Goal: Task Accomplishment & Management: Use online tool/utility

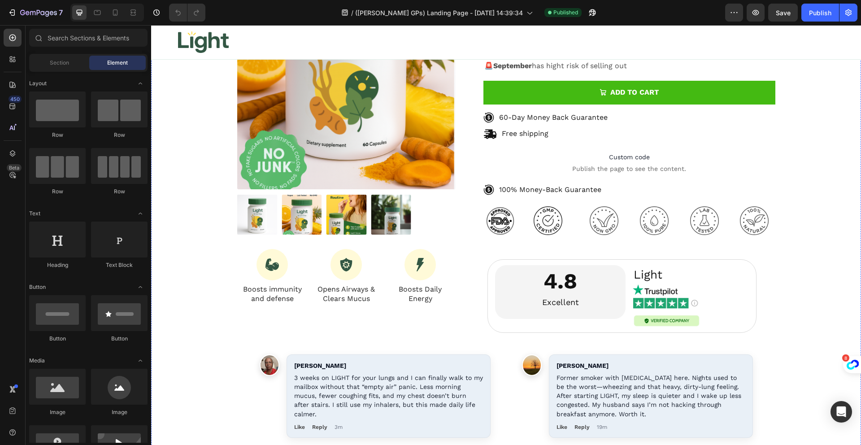
scroll to position [7799, 0]
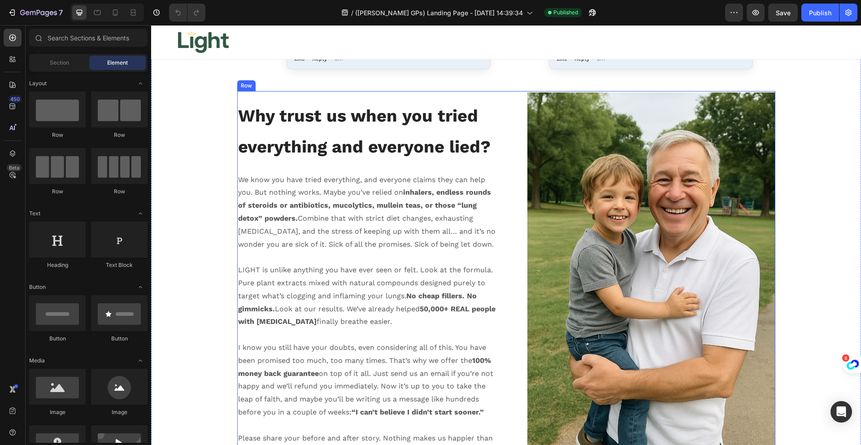
click at [499, 114] on div "Why trust us when you tried everything and everyone lied? Heading We know you h…" at bounding box center [506, 278] width 538 height 375
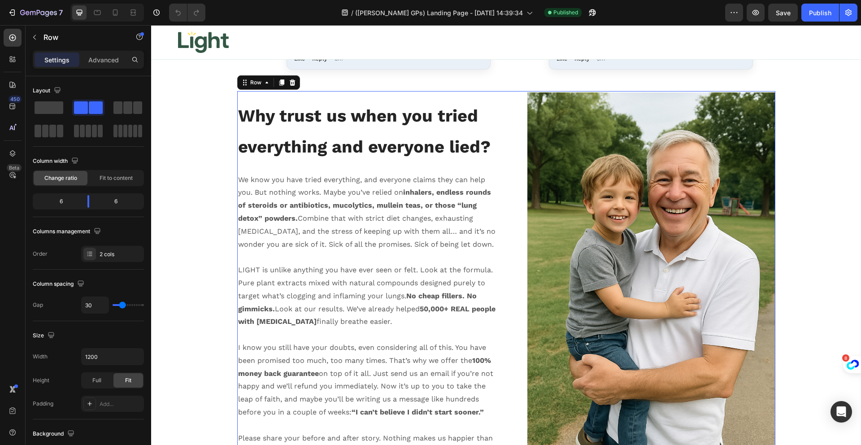
drag, startPoint x: 281, startPoint y: 81, endPoint x: 463, endPoint y: 118, distance: 185.8
click at [280, 82] on icon at bounding box center [281, 82] width 7 height 7
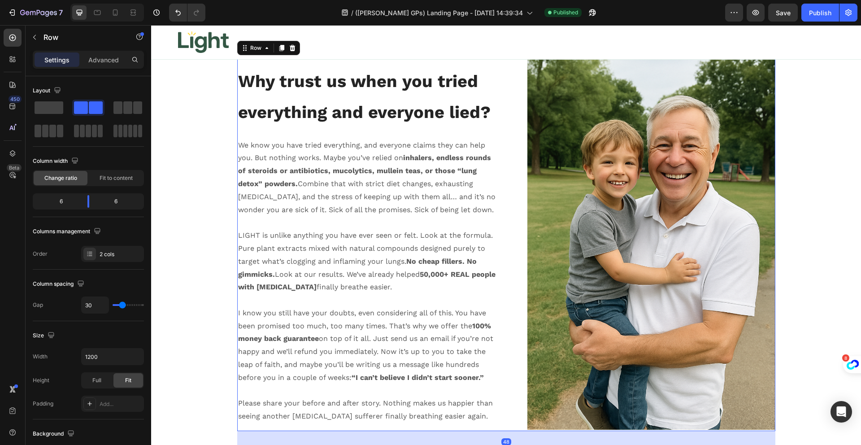
click at [504, 123] on div "Why trust us when you tried everything and everyone lied? Heading We know you h…" at bounding box center [506, 244] width 538 height 375
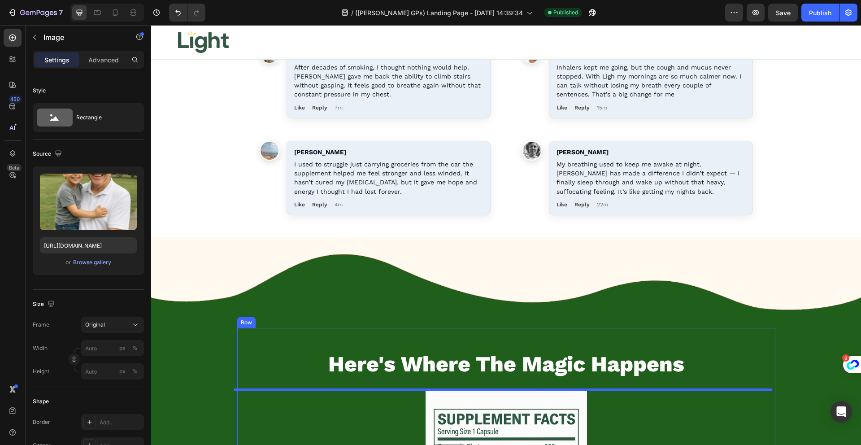
scroll to position [9062, 0]
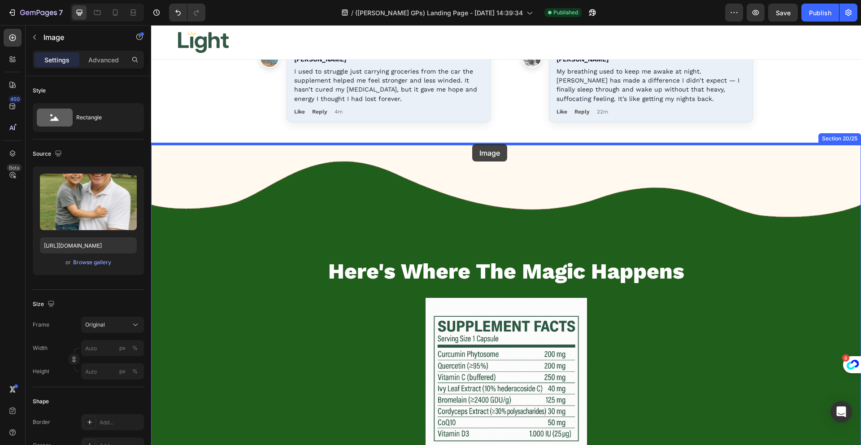
drag, startPoint x: 512, startPoint y: 70, endPoint x: 472, endPoint y: 144, distance: 84.5
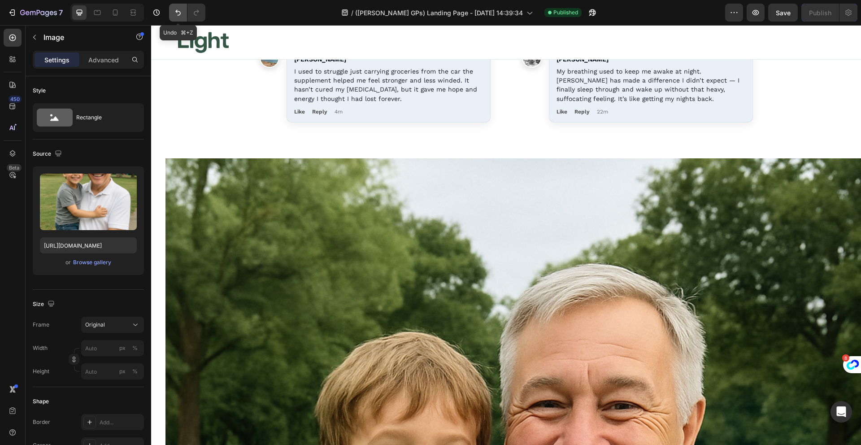
click at [175, 12] on icon "Undo/Redo" at bounding box center [178, 12] width 9 height 9
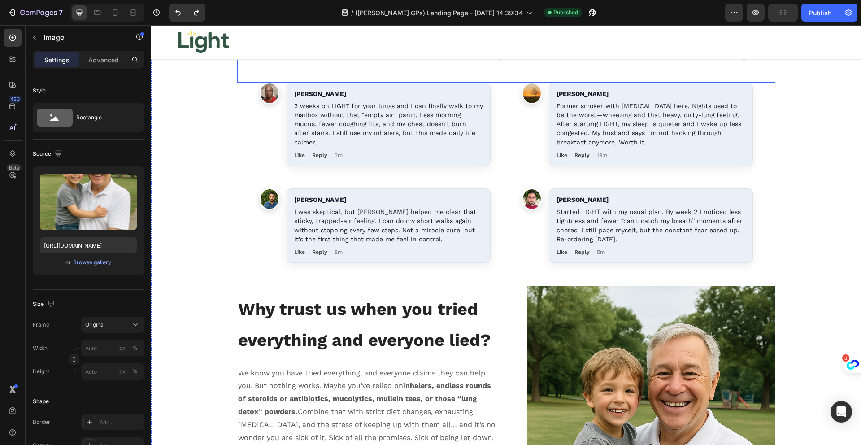
scroll to position [7655, 0]
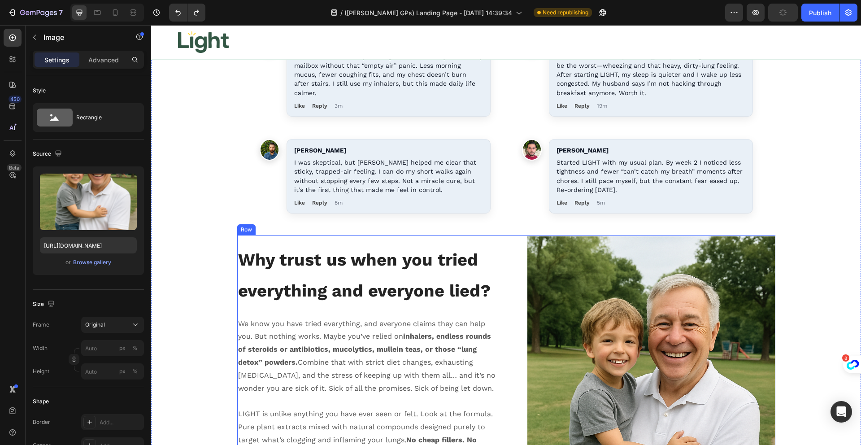
click at [501, 267] on div "Why trust us when you tried everything and everyone lied? Heading We know you h…" at bounding box center [506, 422] width 538 height 375
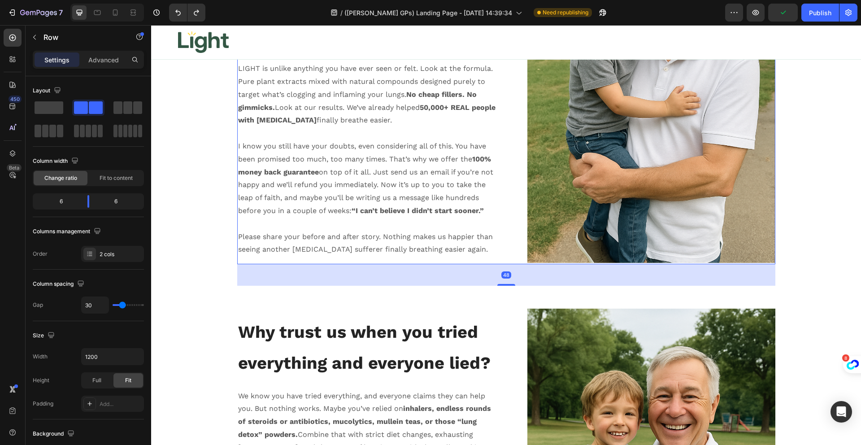
scroll to position [8002, 0]
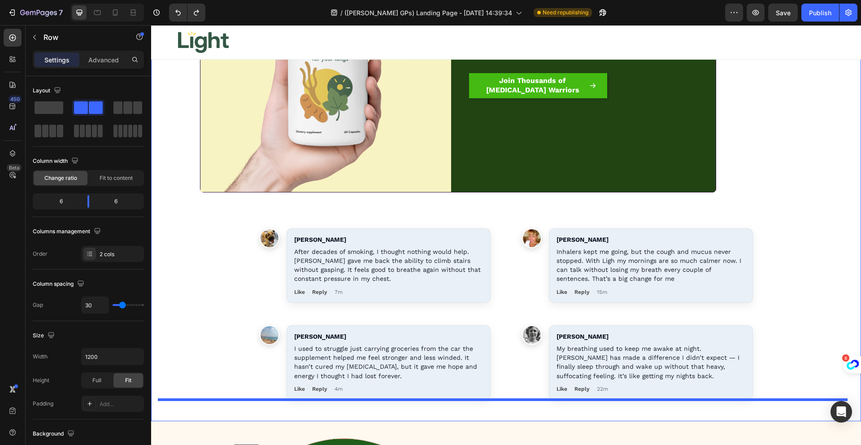
scroll to position [8846, 0]
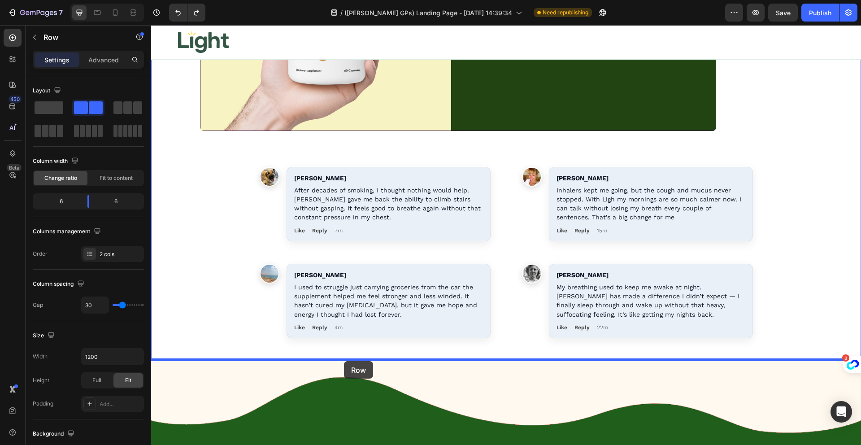
drag, startPoint x: 243, startPoint y: 142, endPoint x: 344, endPoint y: 361, distance: 241.6
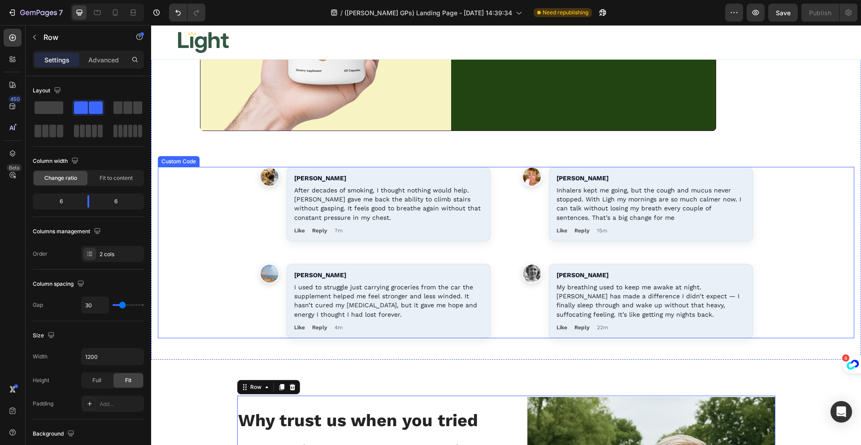
scroll to position [8853, 0]
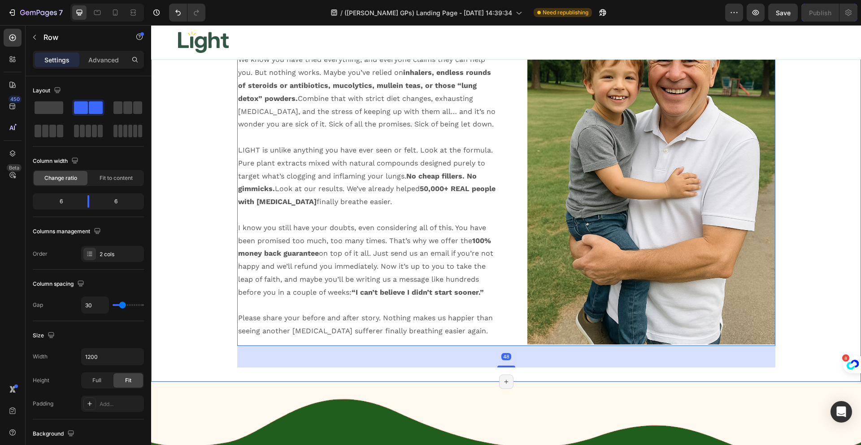
click at [199, 221] on div "Why trust us when you tried everything and everyone lied? Heading We know you h…" at bounding box center [506, 159] width 710 height 418
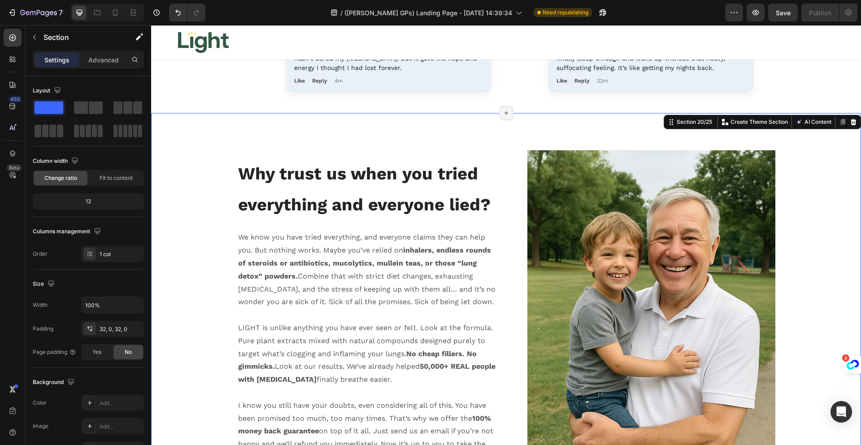
scroll to position [8667, 0]
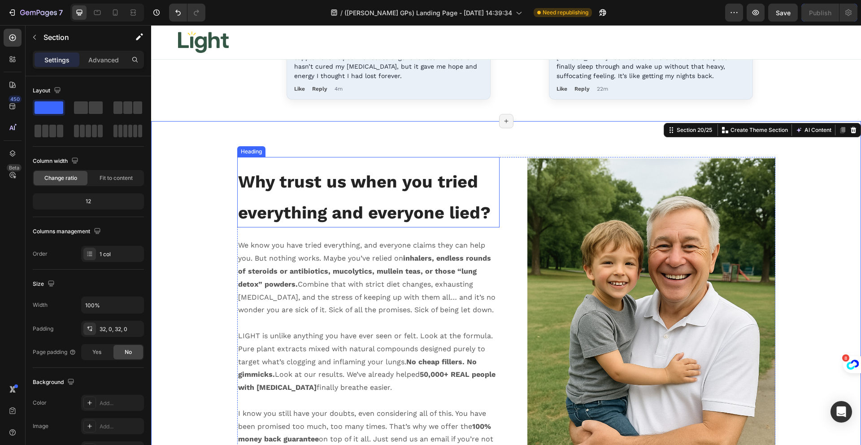
click at [349, 215] on strong "Why trust us when you tried everything and everyone lied?" at bounding box center [364, 197] width 253 height 51
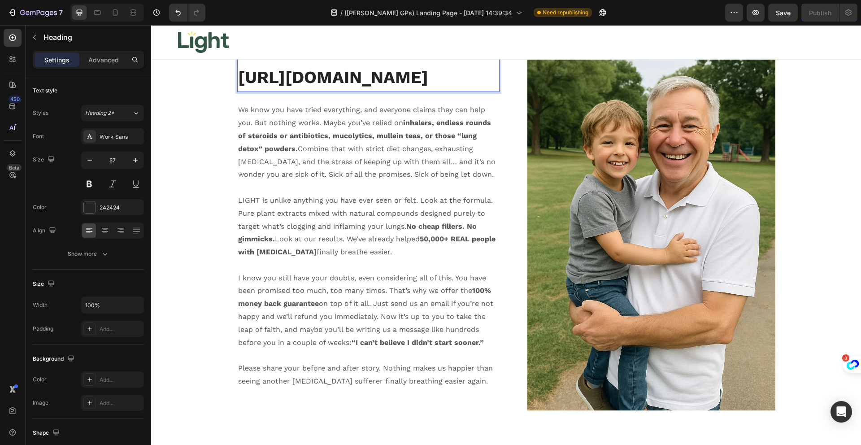
scroll to position [8793, 0]
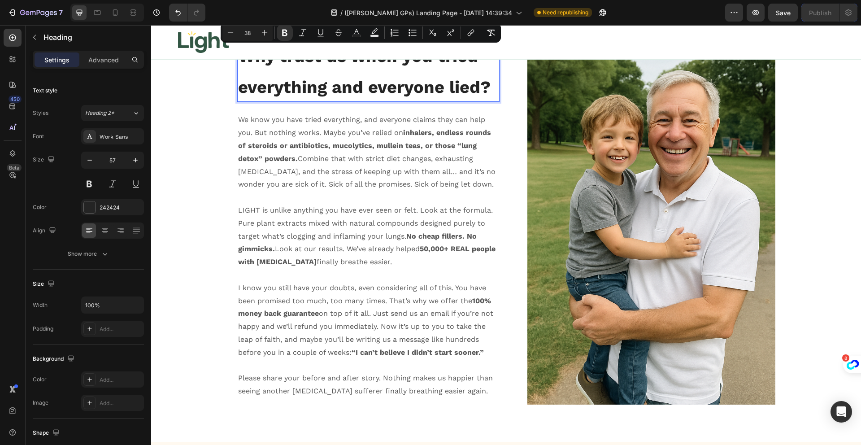
click at [394, 76] on p "Why trust us when you tried everything and everyone lied?" at bounding box center [368, 69] width 261 height 61
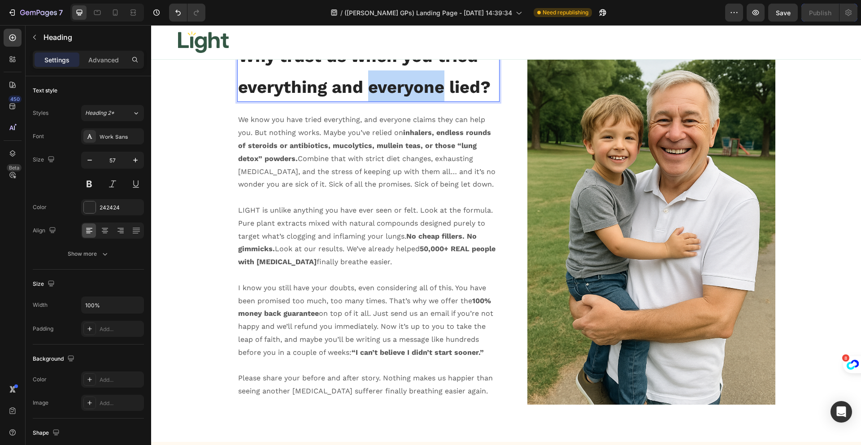
click at [394, 76] on p "Why trust us when you tried everything and everyone lied?" at bounding box center [368, 69] width 261 height 61
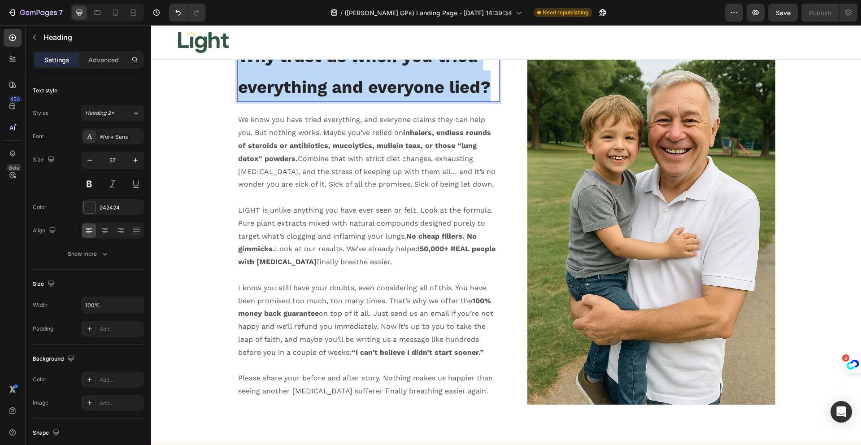
click at [394, 76] on p "Why trust us when you tried everything and everyone lied?" at bounding box center [368, 69] width 261 height 61
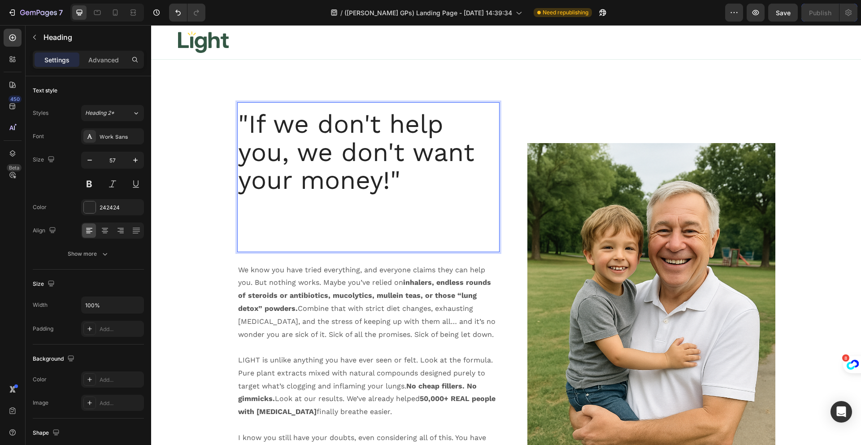
scroll to position [8633, 0]
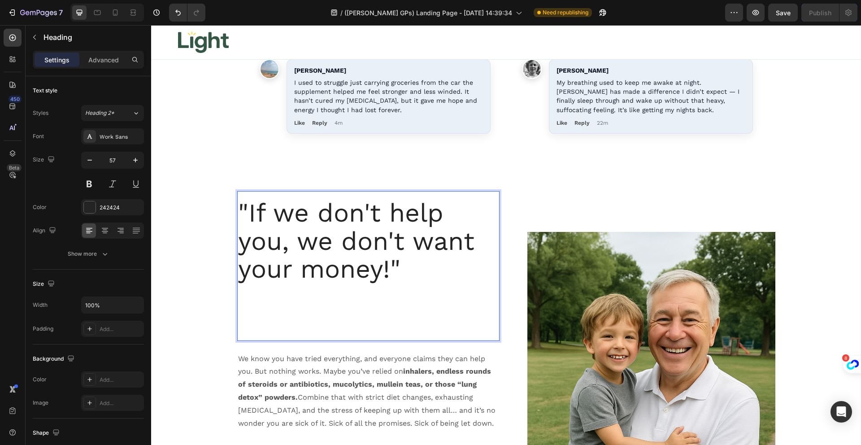
click at [330, 316] on p "Rich Text Editor. Editing area: main" at bounding box center [368, 311] width 261 height 56
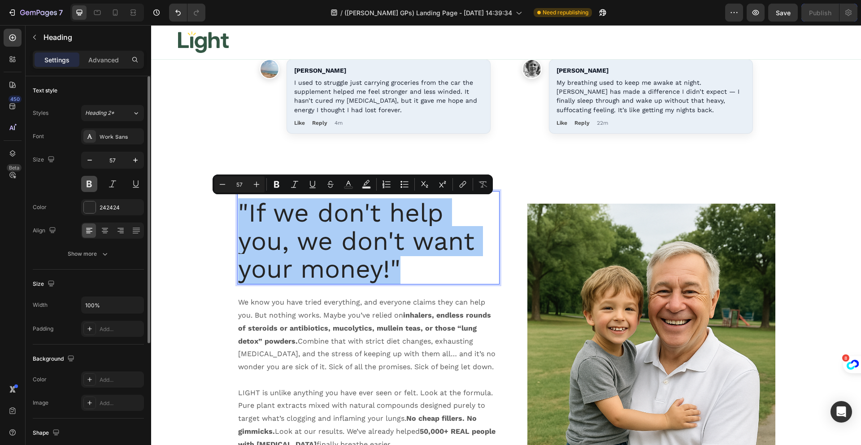
click at [88, 176] on button at bounding box center [89, 184] width 16 height 16
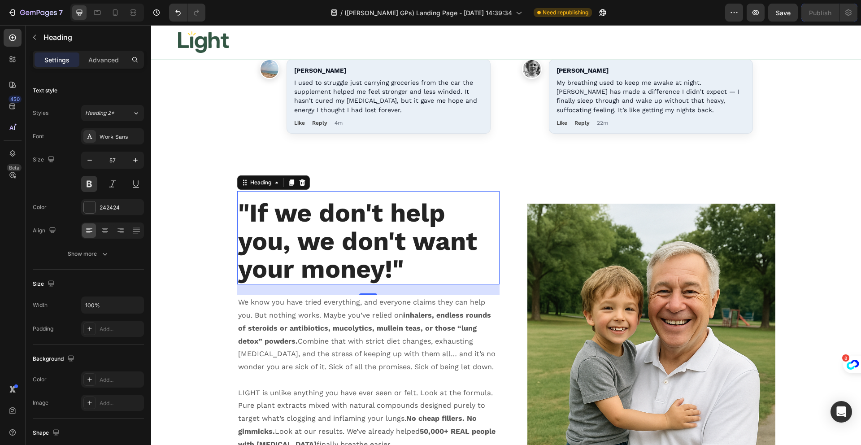
click at [304, 239] on p ""If we don't help you, we don't want your money!"" at bounding box center [368, 241] width 261 height 84
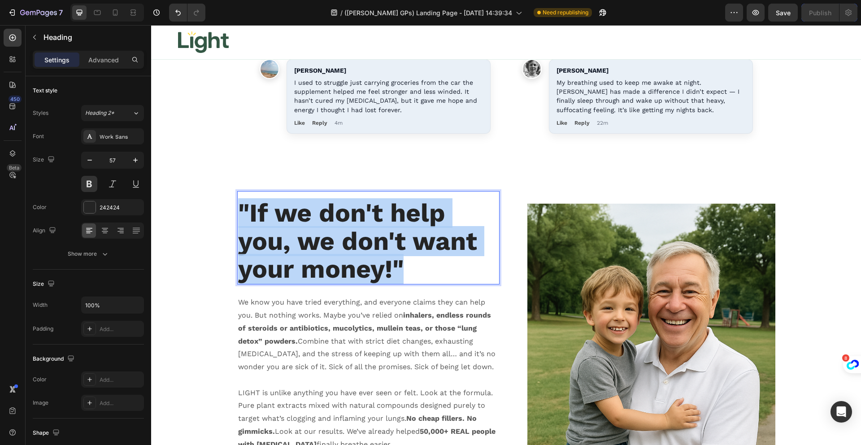
click at [304, 239] on p ""If we don't help you, we don't want your money!"" at bounding box center [368, 241] width 261 height 84
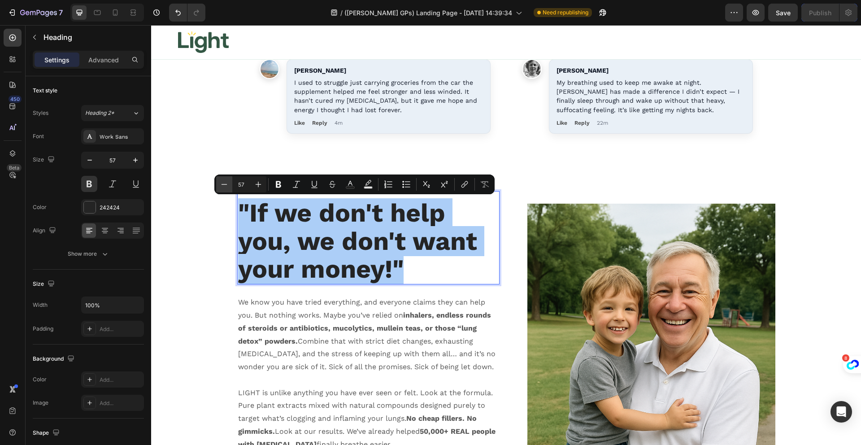
click at [221, 182] on icon "Editor contextual toolbar" at bounding box center [224, 184] width 9 height 9
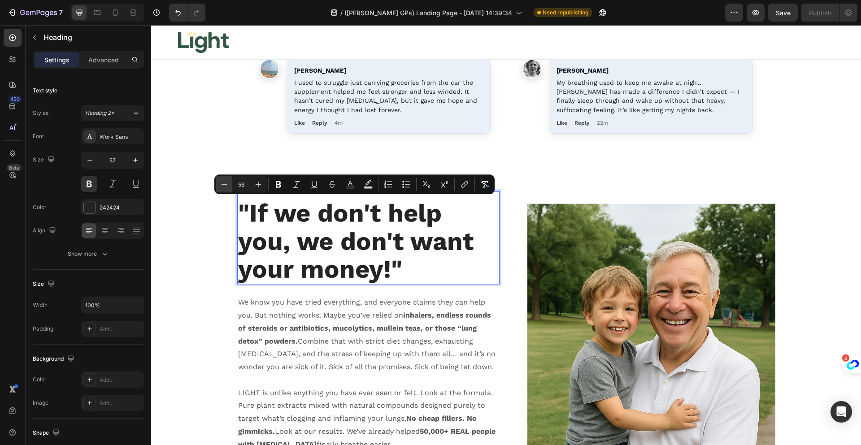
click at [222, 182] on icon "Editor contextual toolbar" at bounding box center [224, 184] width 9 height 9
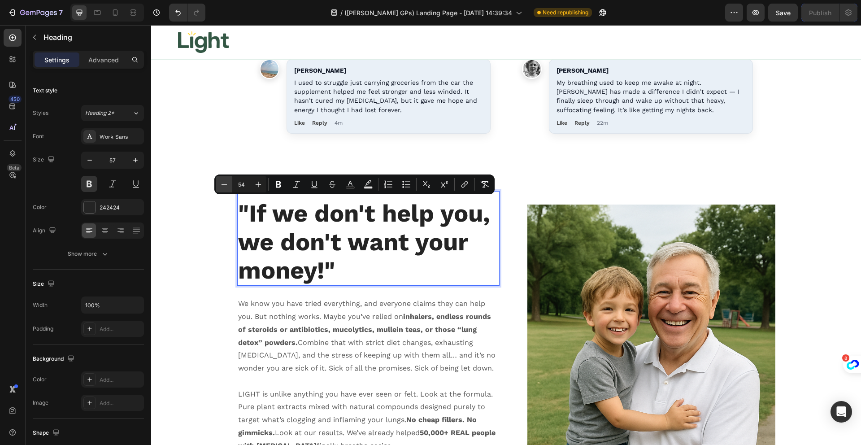
click at [222, 182] on icon "Editor contextual toolbar" at bounding box center [224, 184] width 9 height 9
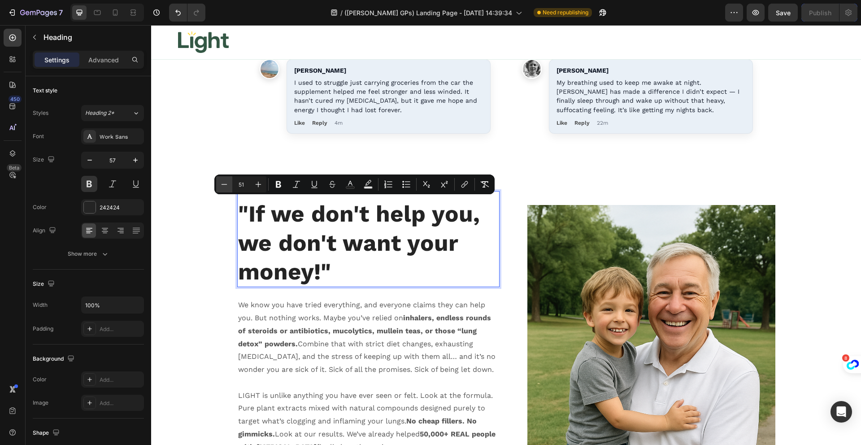
click at [222, 182] on icon "Editor contextual toolbar" at bounding box center [224, 184] width 9 height 9
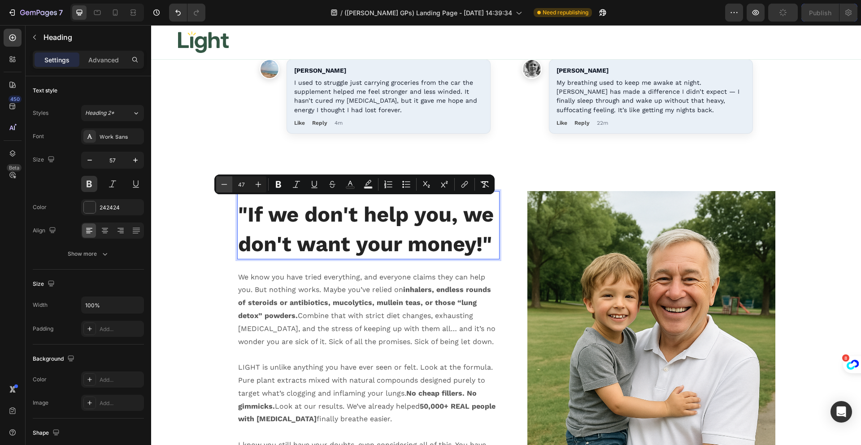
click at [222, 182] on icon "Editor contextual toolbar" at bounding box center [224, 184] width 9 height 9
type input "46"
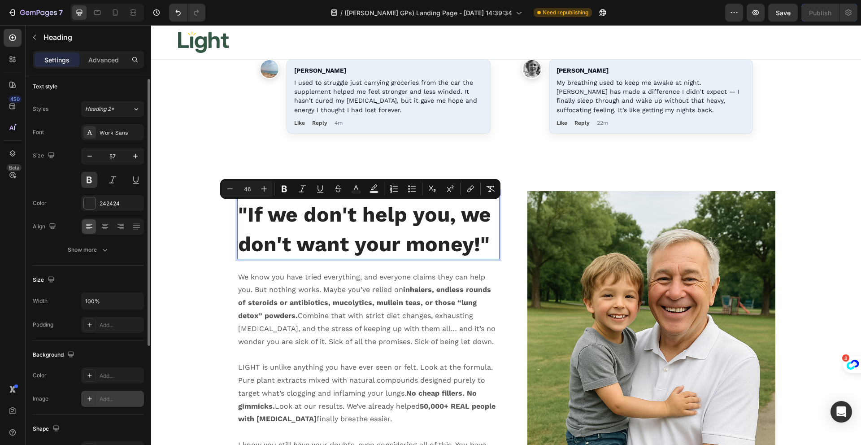
scroll to position [0, 0]
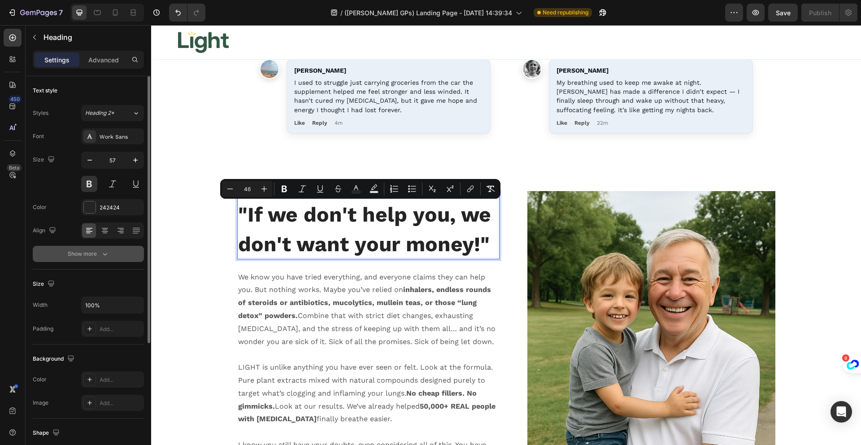
click at [95, 253] on div "Show more" at bounding box center [89, 253] width 42 height 9
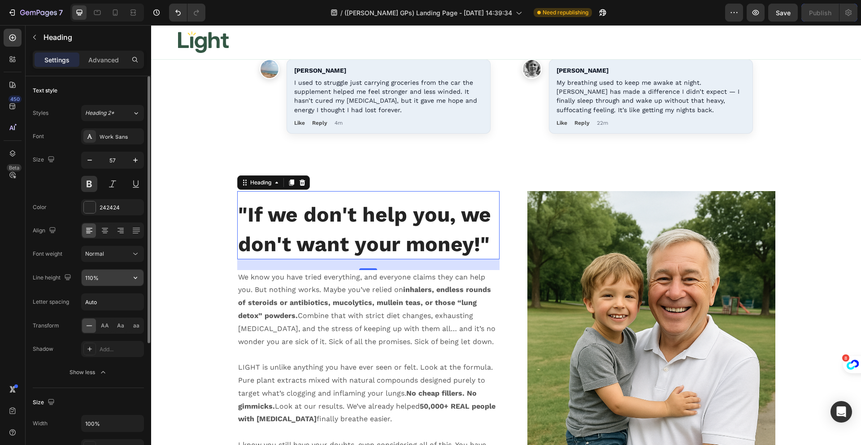
click at [103, 276] on input "110%" at bounding box center [113, 278] width 62 height 16
click at [134, 281] on icon "button" at bounding box center [135, 277] width 9 height 9
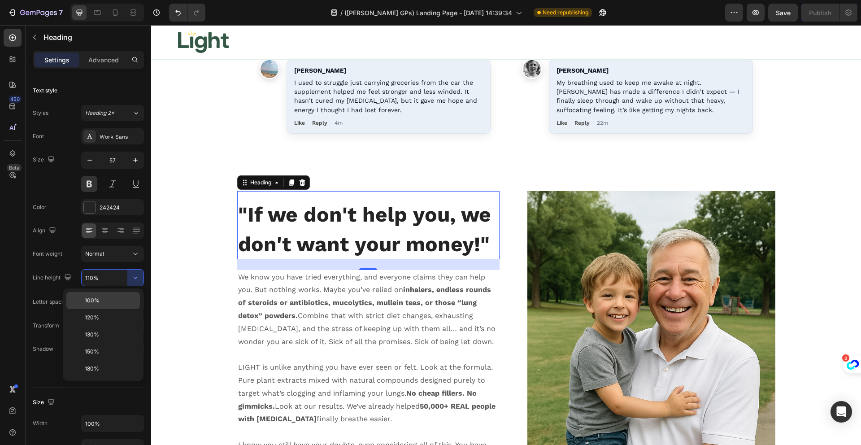
click at [121, 300] on p "100%" at bounding box center [110, 300] width 51 height 8
type input "100%"
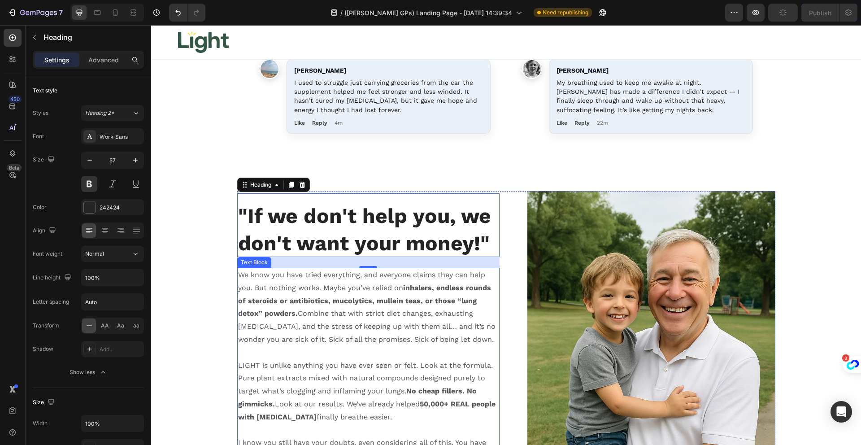
click at [342, 294] on p "We know you have tried everything, and everyone claims they can help you. But n…" at bounding box center [368, 308] width 261 height 78
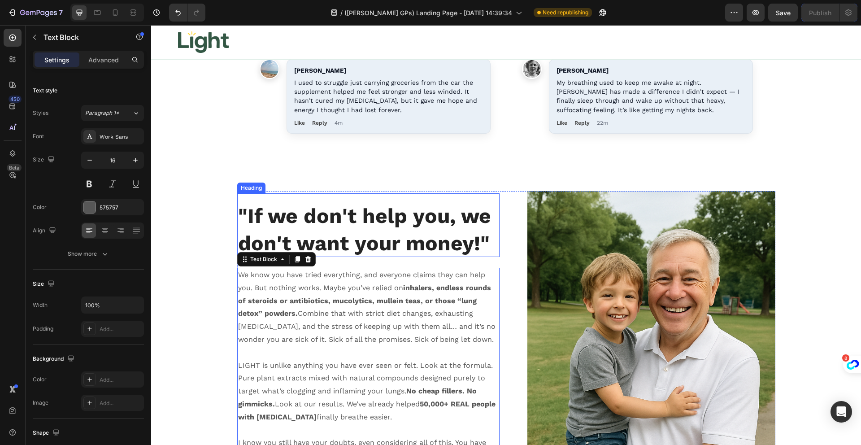
click at [393, 242] on span ""If we don't help you, we don't want your money!"" at bounding box center [364, 230] width 253 height 52
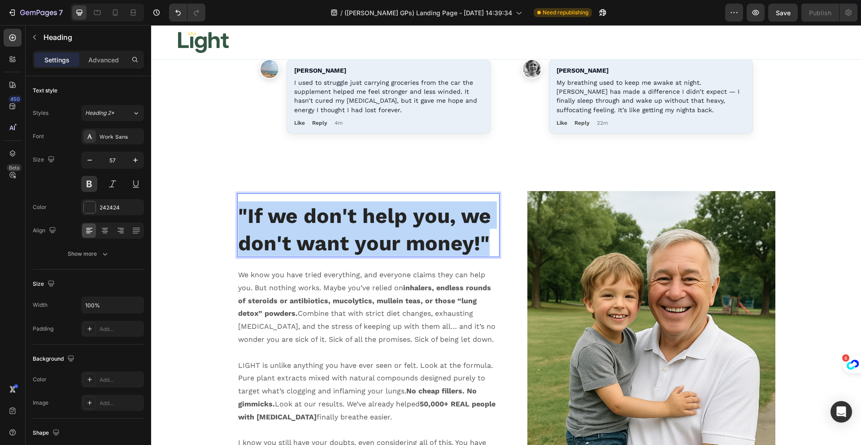
click at [393, 242] on span ""If we don't help you, we don't want your money!"" at bounding box center [364, 230] width 253 height 52
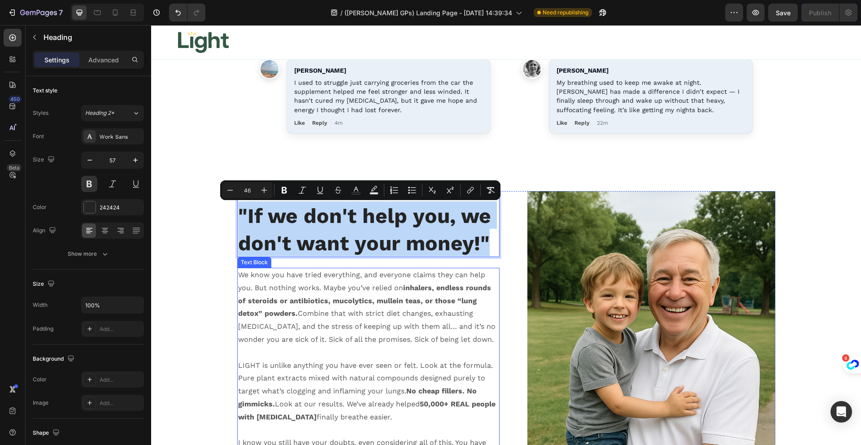
click at [350, 307] on p "We know you have tried everything, and everyone claims they can help you. But n…" at bounding box center [368, 308] width 261 height 78
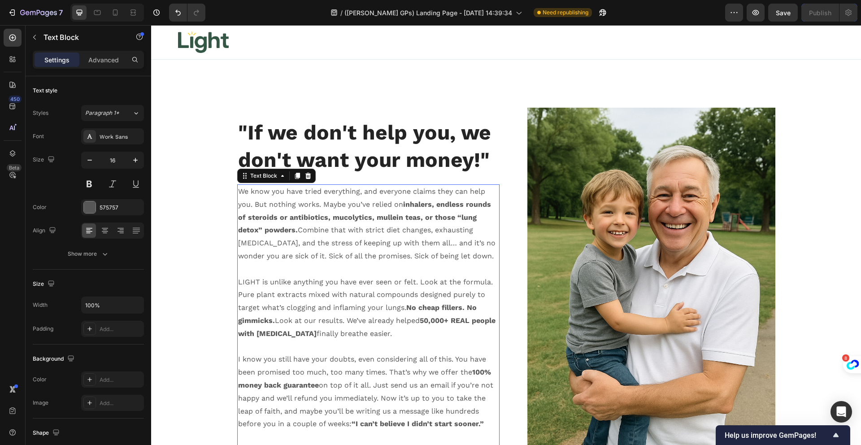
scroll to position [8995, 0]
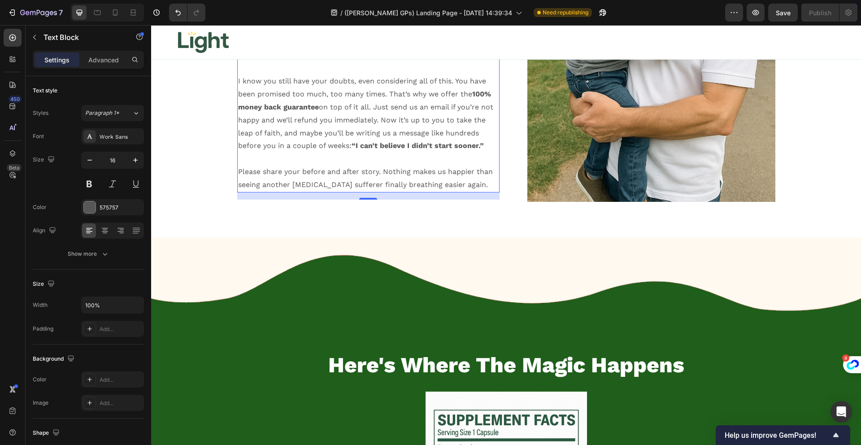
click at [347, 135] on p "I know you still have your doubts, even considering all of this. You have been …" at bounding box center [368, 114] width 261 height 78
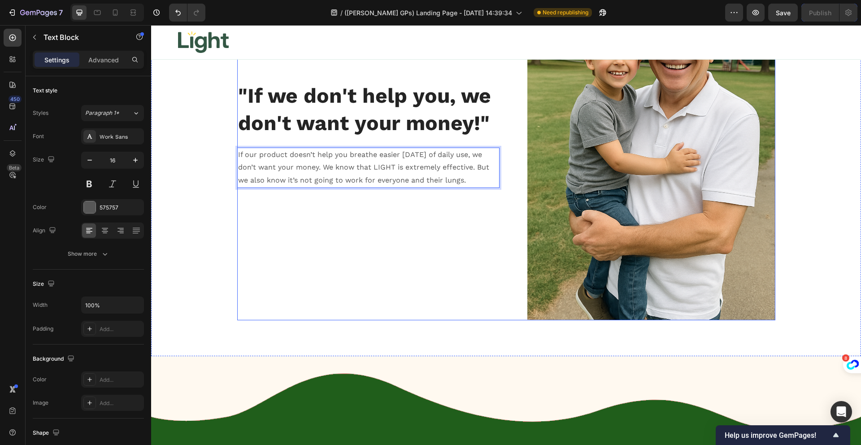
scroll to position [8814, 0]
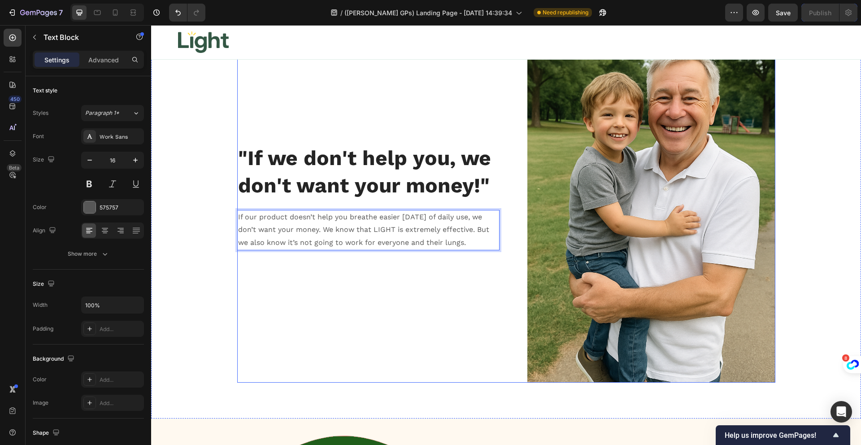
click at [391, 274] on div "⁠⁠⁠⁠⁠⁠⁠ "If we don't help you, we don't want your money!" Heading If our produc…" at bounding box center [368, 196] width 262 height 372
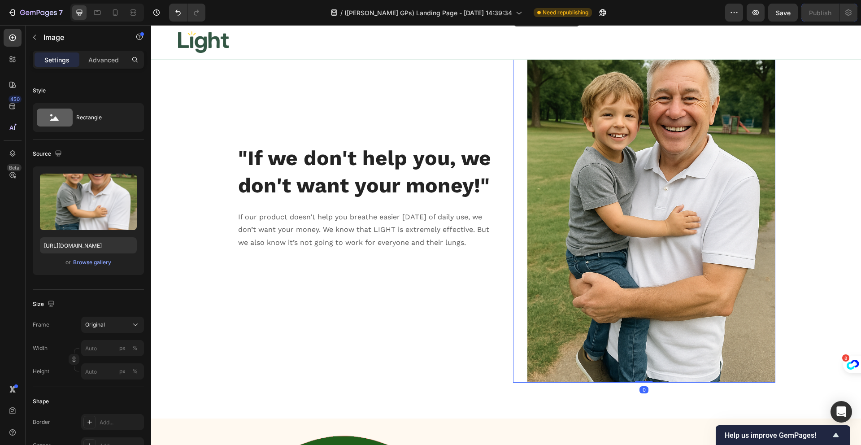
click at [655, 205] on img at bounding box center [651, 196] width 248 height 372
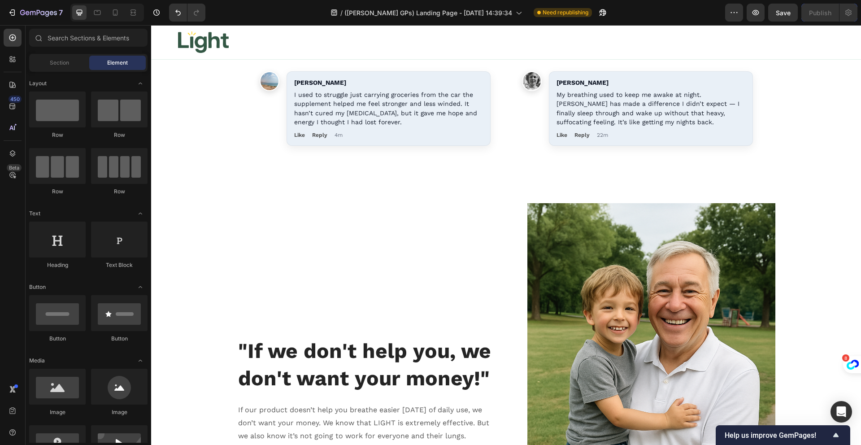
scroll to position [8808, 0]
